Goal: Task Accomplishment & Management: Manage account settings

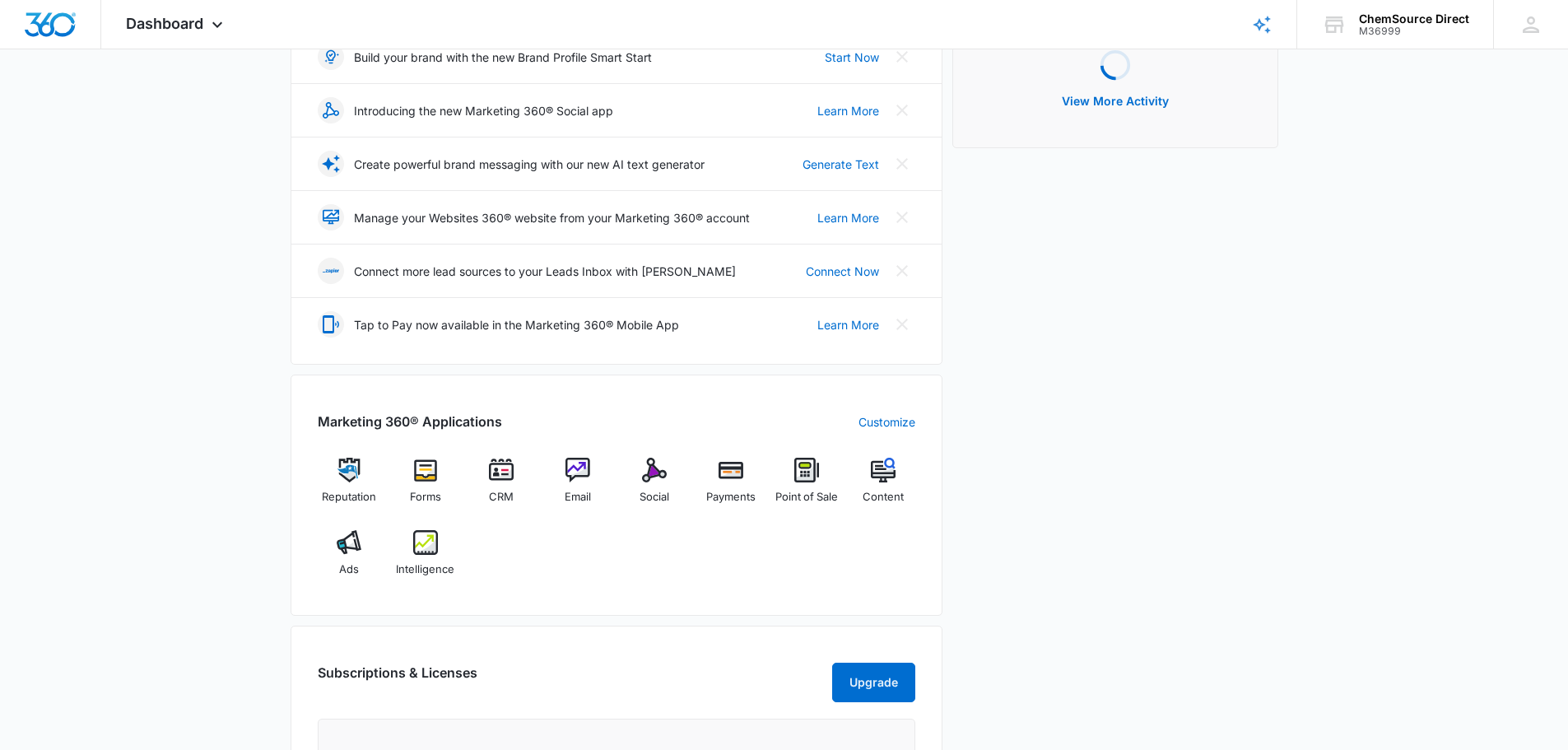
scroll to position [330, 0]
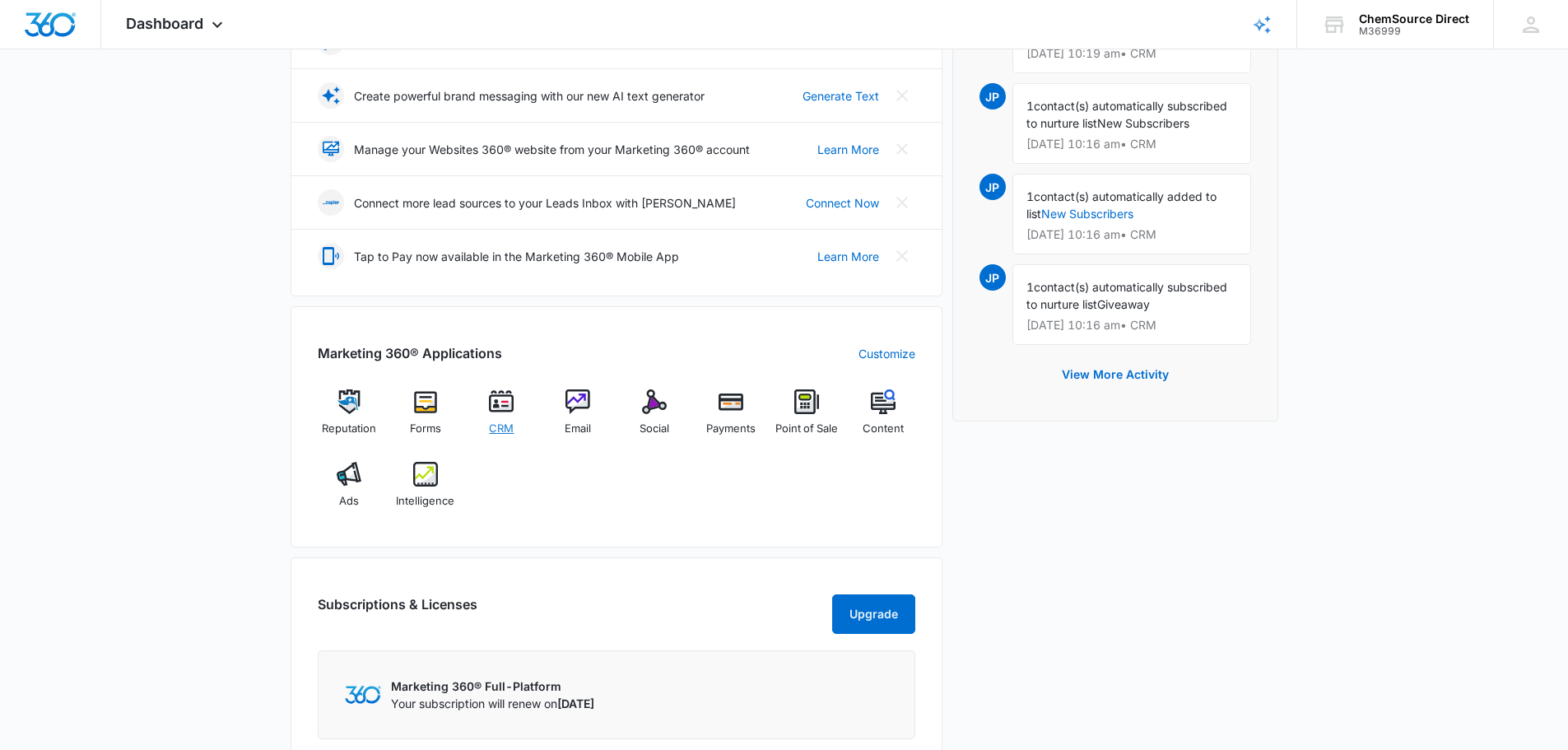
drag, startPoint x: 498, startPoint y: 412, endPoint x: 516, endPoint y: 417, distance: 18.7
click at [498, 412] on img at bounding box center [502, 401] width 24 height 24
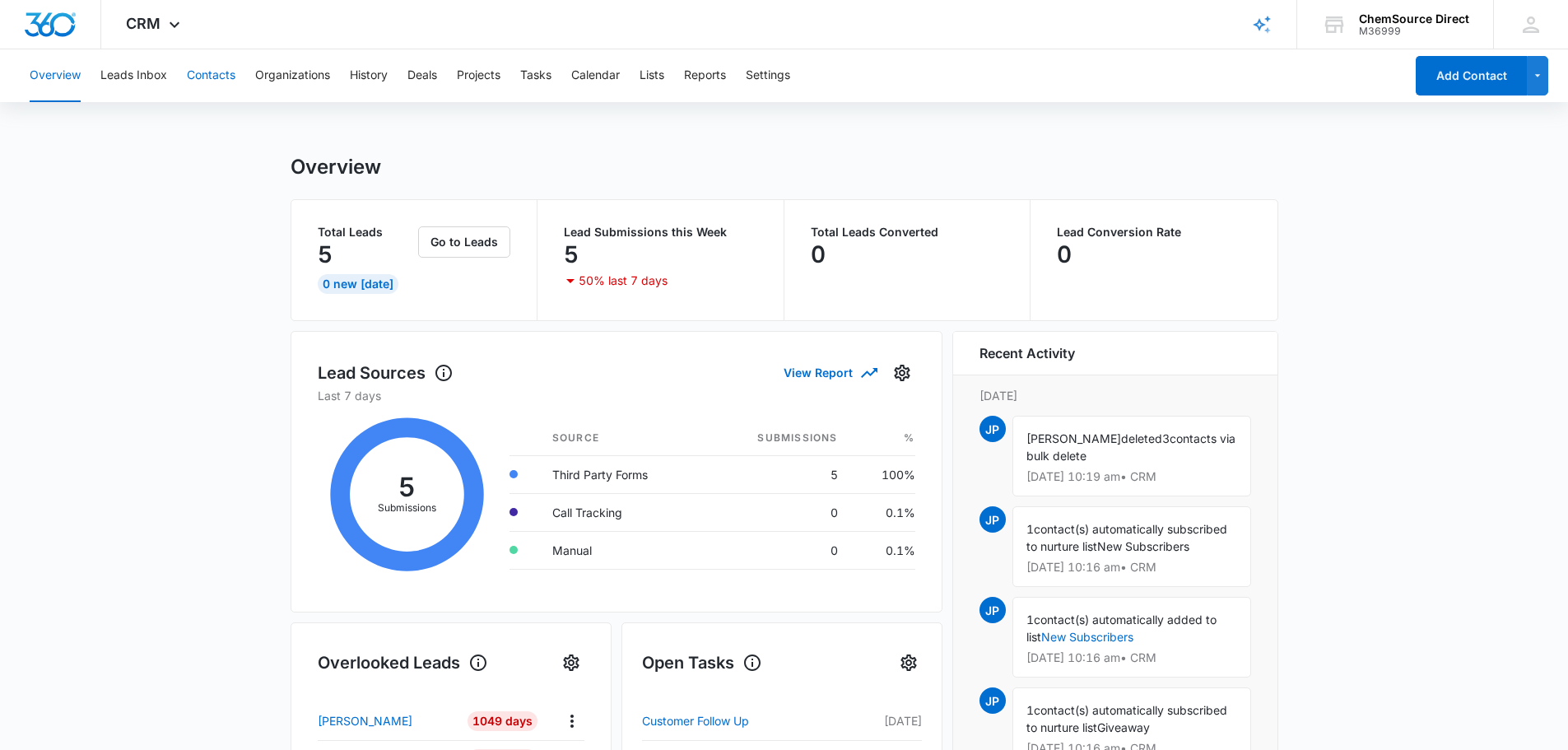
click at [202, 75] on button "Contacts" at bounding box center [211, 76] width 49 height 53
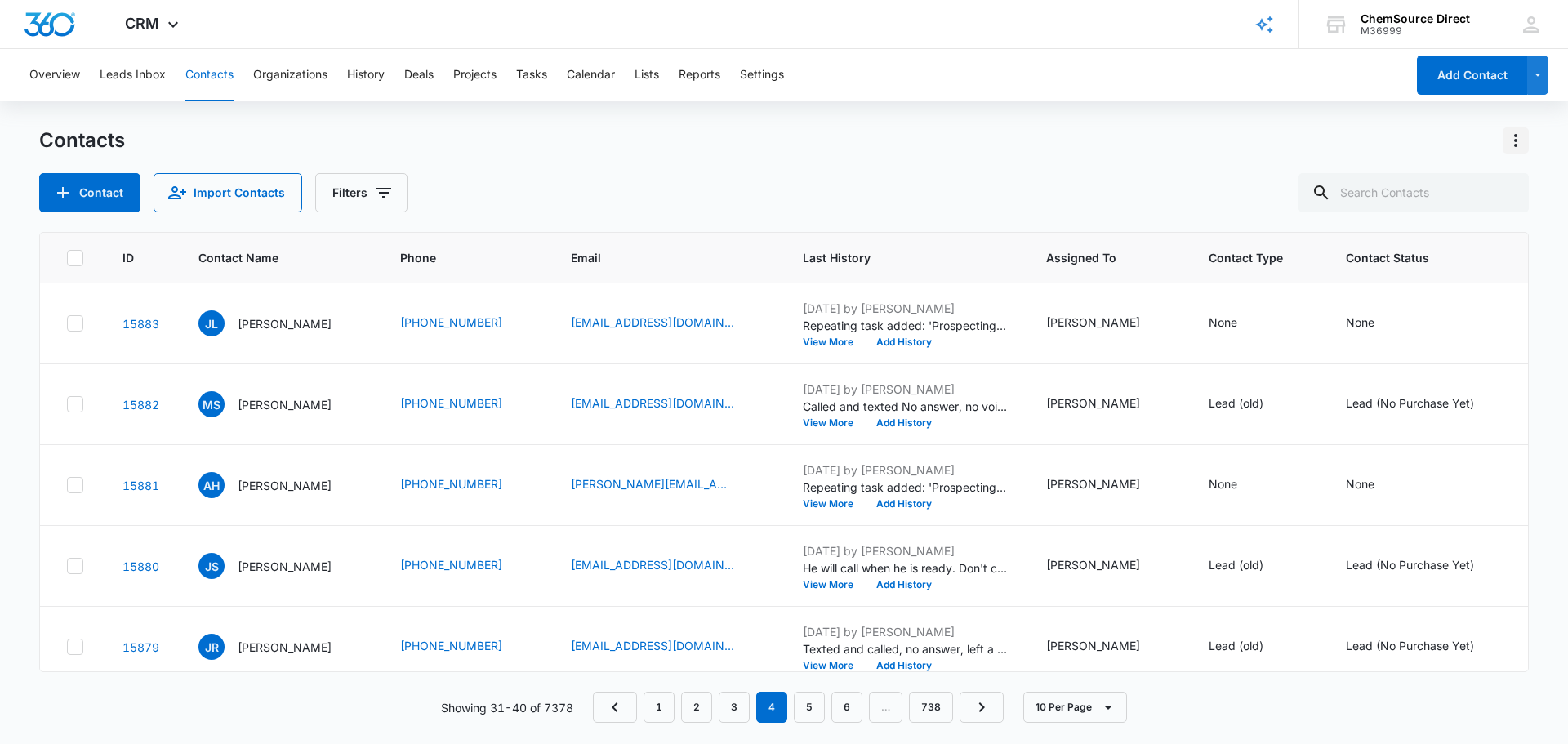
click at [1509, 134] on icon "Actions" at bounding box center [1516, 140] width 20 height 20
click at [1450, 234] on div "Export All Contacts" at bounding box center [1436, 235] width 108 height 11
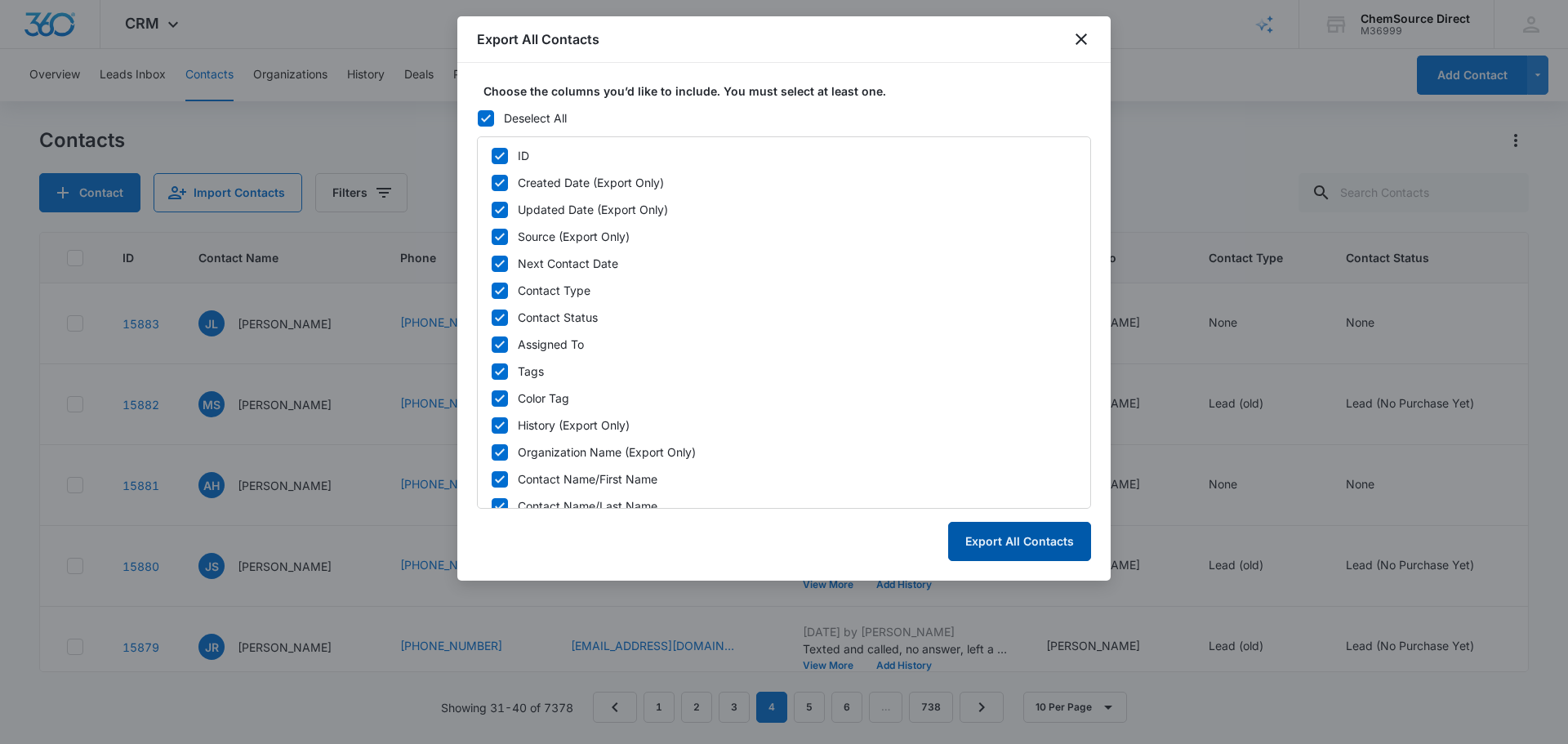
click at [1028, 555] on button "Export All Contacts" at bounding box center [1019, 542] width 143 height 39
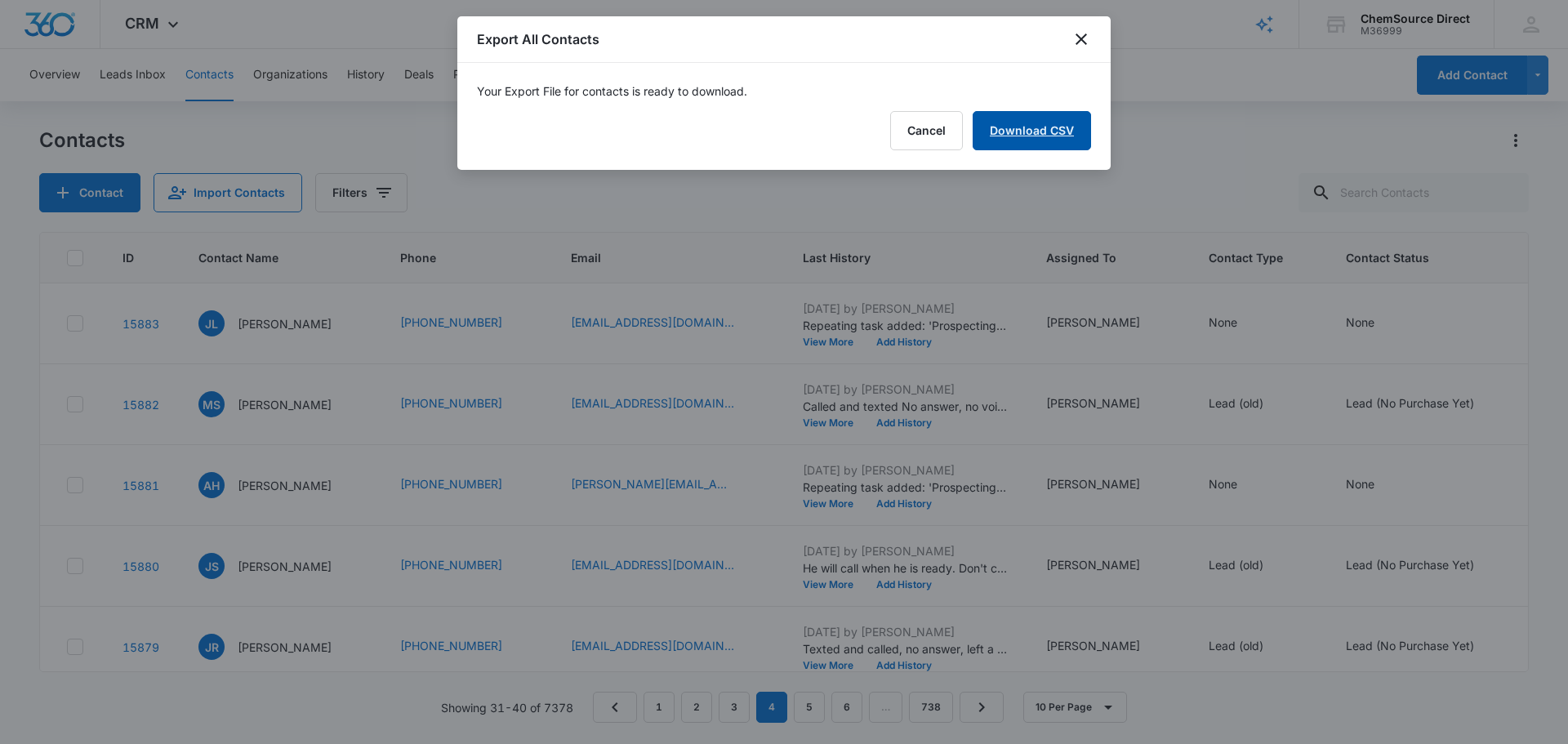
click at [1052, 117] on link "Download CSV" at bounding box center [1032, 131] width 118 height 39
click at [1050, 133] on button "Finish" at bounding box center [1057, 131] width 69 height 39
